Goal: Feedback & Contribution: Leave review/rating

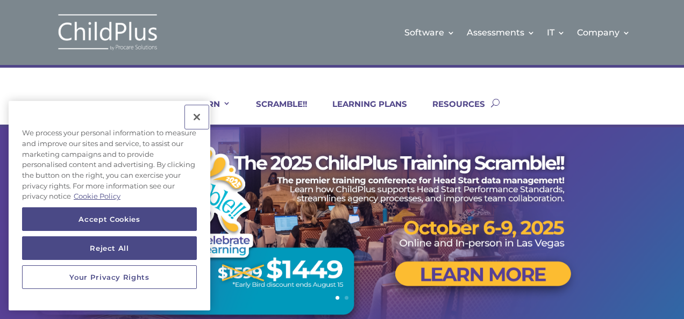
click at [197, 118] on button "Close" at bounding box center [197, 117] width 24 height 24
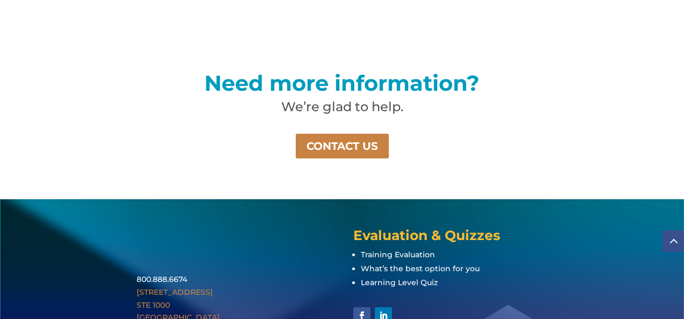
scroll to position [827, 0]
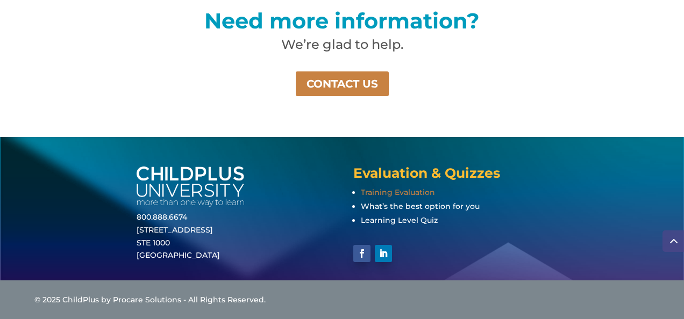
click at [404, 189] on span "Training Evaluation" at bounding box center [398, 193] width 74 height 10
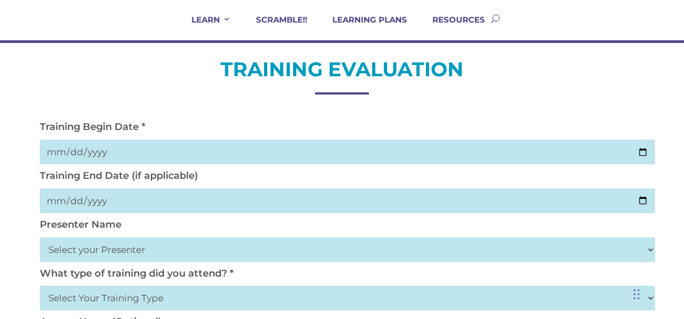
scroll to position [88, 0]
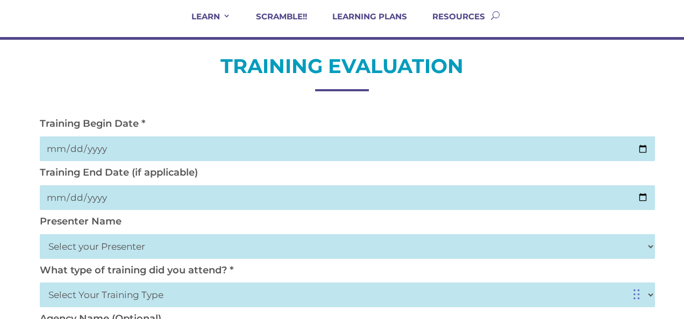
click at [56, 149] on input "date" at bounding box center [347, 149] width 615 height 25
type input "[DATE]"
click at [61, 197] on input "date" at bounding box center [347, 197] width 615 height 25
drag, startPoint x: 89, startPoint y: 198, endPoint x: 95, endPoint y: 206, distance: 10.7
click at [90, 198] on input "[DATE]" at bounding box center [347, 197] width 615 height 25
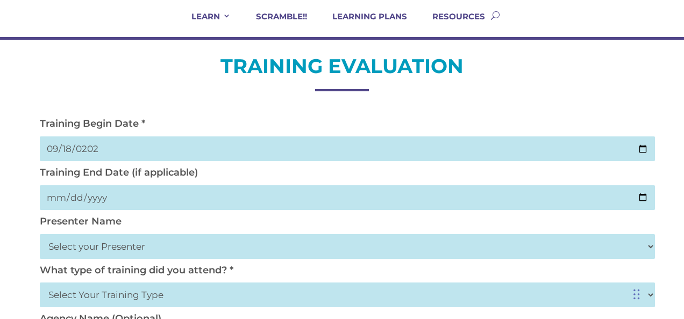
type input "[PHONE_NUMBER]"
type input "[DATE]"
click at [96, 249] on select "Select your Presenter [PERSON_NAME] [PERSON_NAME] [PERSON_NAME] [PERSON_NAME] […" at bounding box center [347, 246] width 615 height 25
select select "[PERSON_NAME]"
click at [40, 235] on select "Select your Presenter [PERSON_NAME] [PERSON_NAME] [PERSON_NAME] [PERSON_NAME] […" at bounding box center [347, 246] width 615 height 25
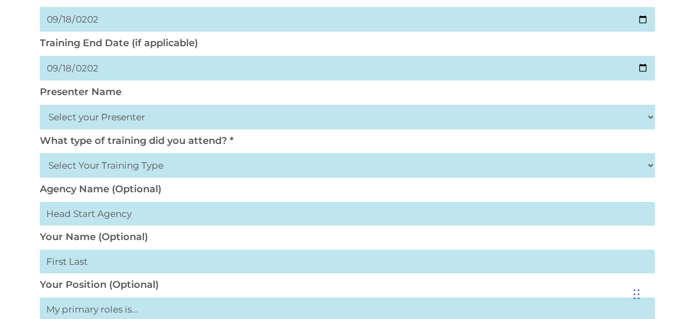
scroll to position [218, 0]
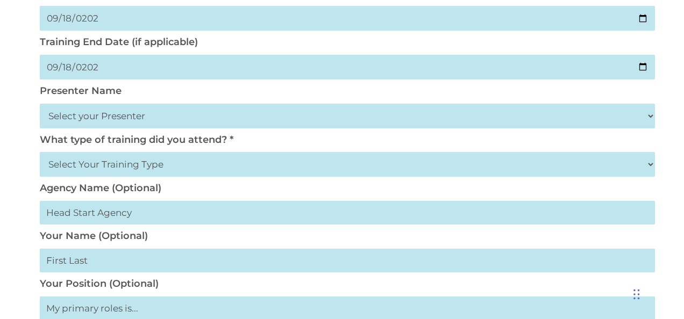
click at [86, 163] on select "Select Your Training Type On-site (at your agency) Virtual Visit Live Group Web…" at bounding box center [347, 164] width 615 height 25
select select "On-site (at your agency)"
click at [40, 153] on select "Select Your Training Type On-site (at your agency) Virtual Visit Live Group Web…" at bounding box center [347, 164] width 615 height 25
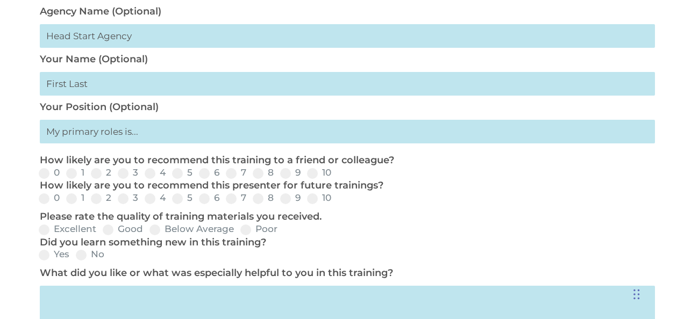
scroll to position [396, 0]
click at [284, 198] on span at bounding box center [285, 198] width 11 height 11
click at [306, 198] on input "9" at bounding box center [309, 201] width 7 height 7
radio input "true"
click at [283, 178] on span at bounding box center [285, 173] width 11 height 11
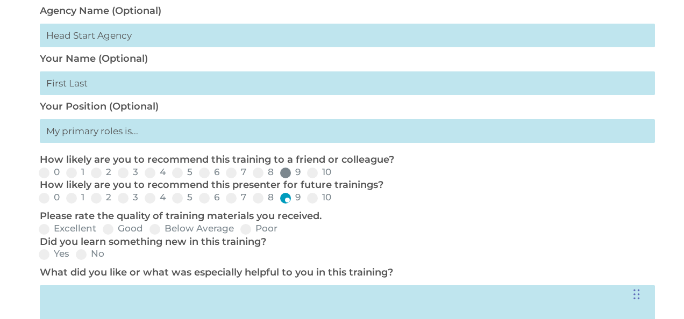
click at [306, 178] on input "9" at bounding box center [309, 176] width 7 height 7
radio input "true"
click at [47, 232] on span at bounding box center [44, 229] width 11 height 11
click at [102, 232] on input "Excellent" at bounding box center [105, 233] width 7 height 7
radio input "true"
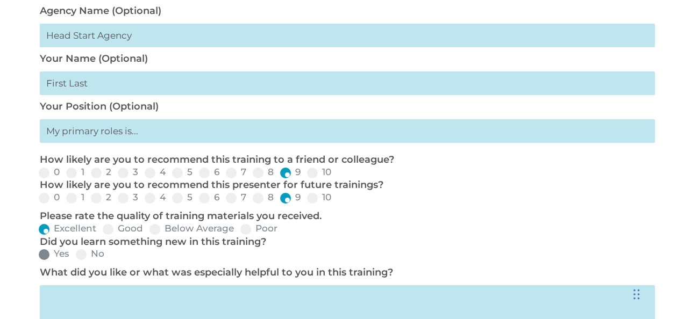
click at [47, 256] on span at bounding box center [44, 254] width 11 height 11
click at [75, 256] on input "Yes" at bounding box center [78, 258] width 7 height 7
radio input "true"
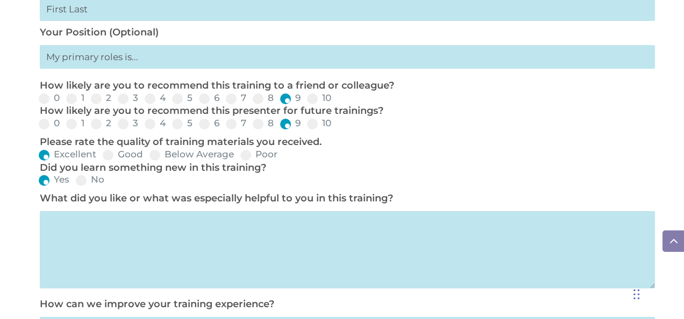
scroll to position [526, 0]
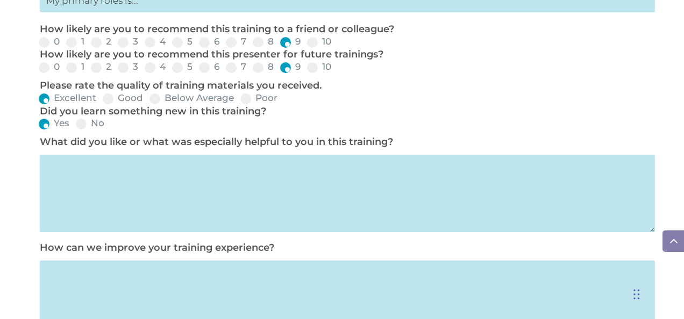
click at [180, 186] on textarea at bounding box center [347, 193] width 615 height 77
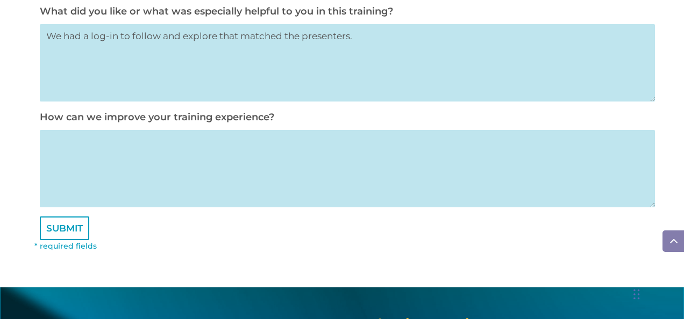
scroll to position [657, 0]
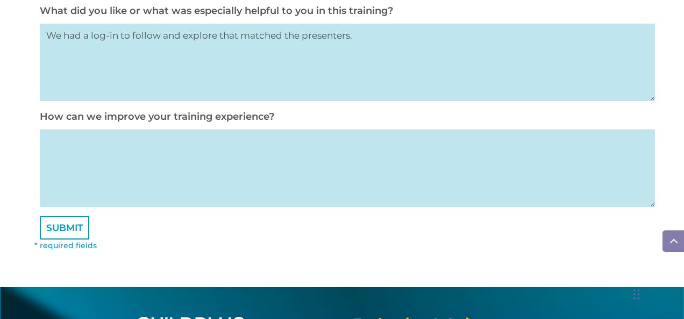
type textarea "We had a log-in to follow and explore that matched the presenters."
click at [89, 150] on textarea at bounding box center [347, 168] width 615 height 77
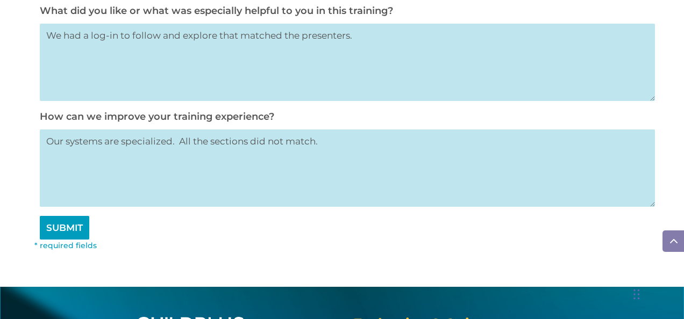
type textarea "Our systems are specialized. All the sections did not match."
click at [61, 233] on input "SUBMIT" at bounding box center [64, 228] width 49 height 24
